Goal: Communication & Community: Answer question/provide support

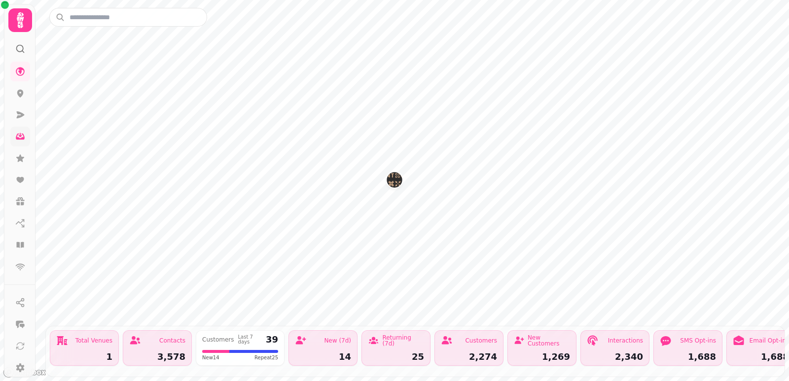
click at [18, 138] on icon at bounding box center [20, 137] width 9 height 6
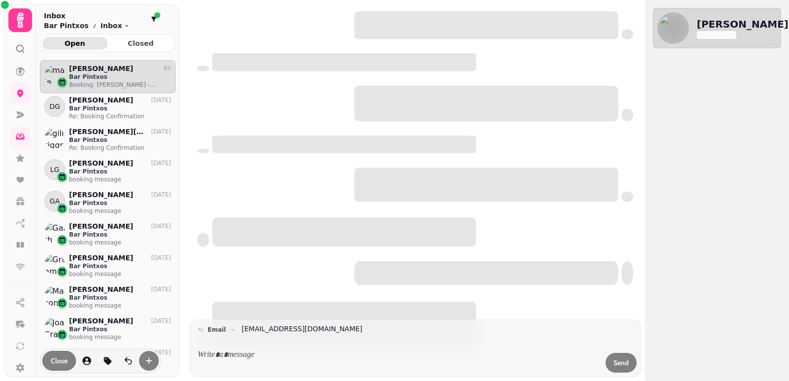
scroll to position [305, 128]
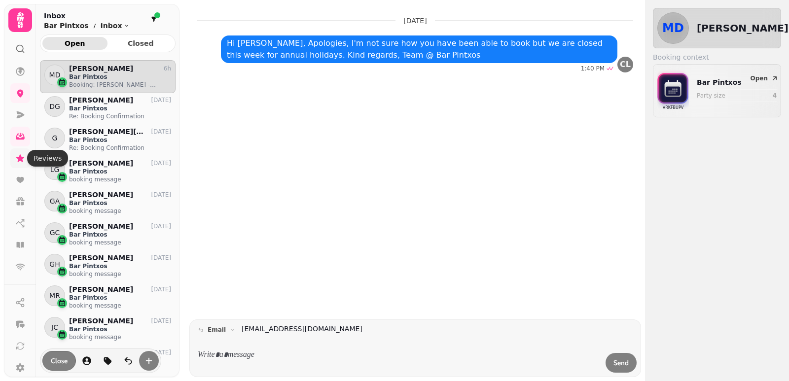
click at [20, 158] on icon at bounding box center [20, 157] width 8 height 7
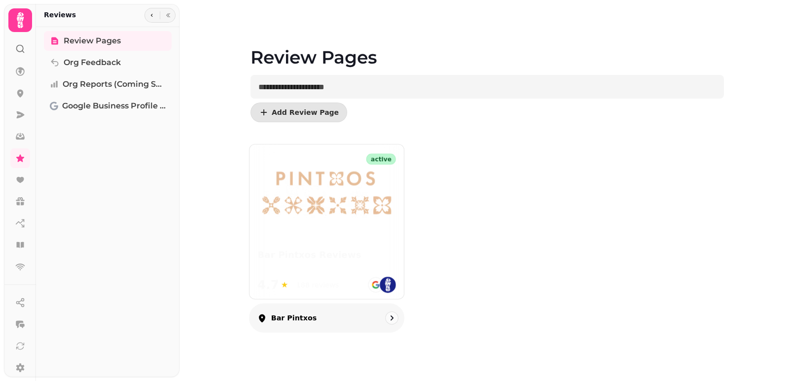
click at [330, 242] on div "active Bar Pintxos Reviews 4.7 ★ 188 reviews" at bounding box center [326, 221] width 154 height 154
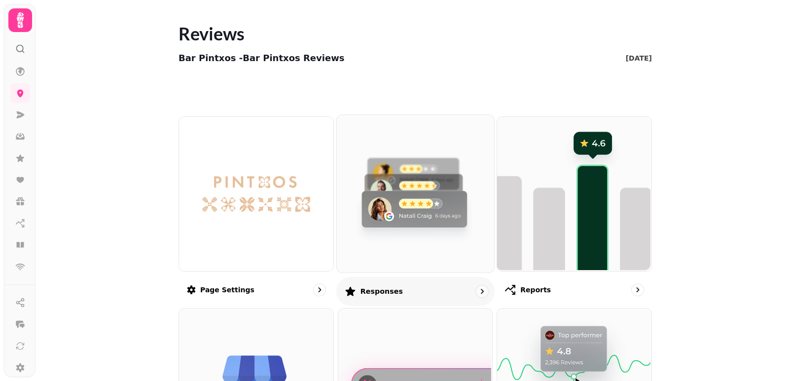
click at [411, 193] on img at bounding box center [413, 192] width 157 height 157
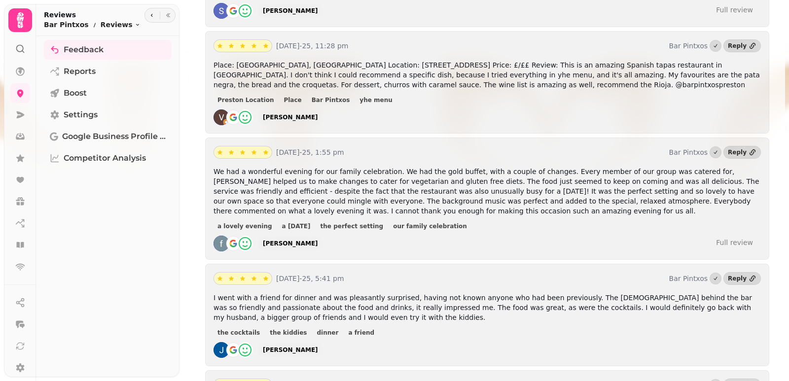
scroll to position [592, 0]
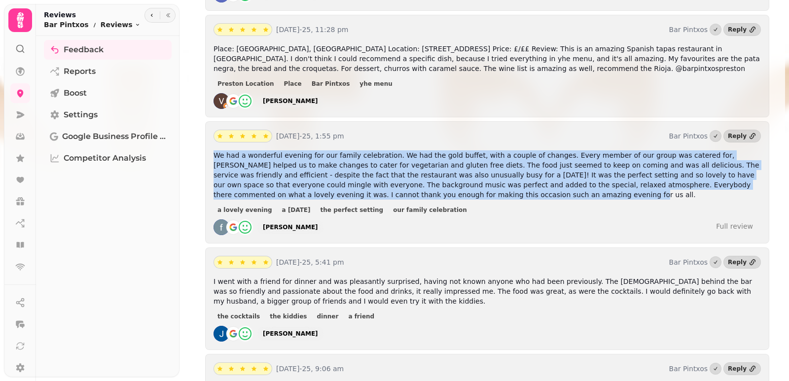
drag, startPoint x: 213, startPoint y: 154, endPoint x: 389, endPoint y: 195, distance: 179.9
click at [389, 195] on div "[DATE]-25, 1:55 pm Bar Pintxos Reply We had a wonderful evening for our family …" at bounding box center [487, 182] width 564 height 122
copy span "We had a wonderful evening for our family celebration. We had the gold buffet, …"
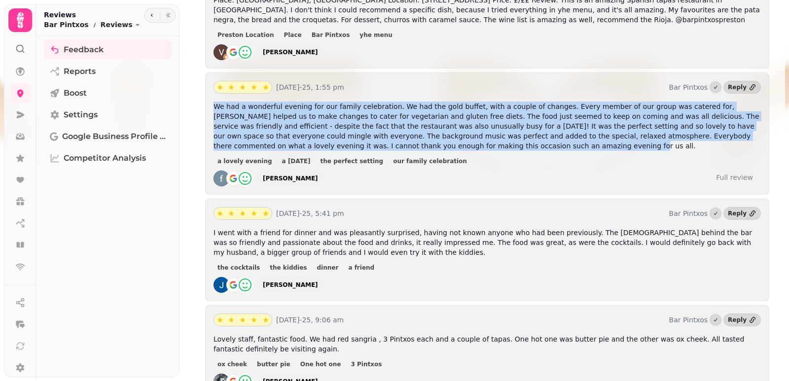
scroll to position [641, 0]
click at [280, 180] on div "[PERSON_NAME]" at bounding box center [290, 178] width 55 height 8
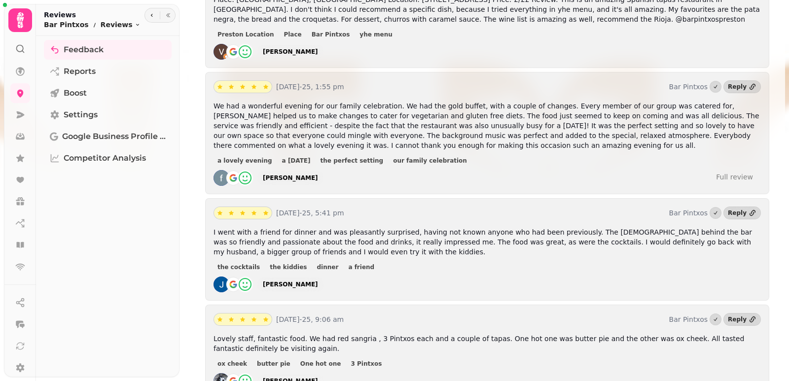
click at [342, 180] on div "[PERSON_NAME] Full review" at bounding box center [486, 178] width 547 height 16
drag, startPoint x: 313, startPoint y: 181, endPoint x: 259, endPoint y: 180, distance: 53.3
click at [259, 180] on div "[PERSON_NAME] Full review" at bounding box center [486, 178] width 547 height 16
copy div "[PERSON_NAME]"
